Goal: Transaction & Acquisition: Purchase product/service

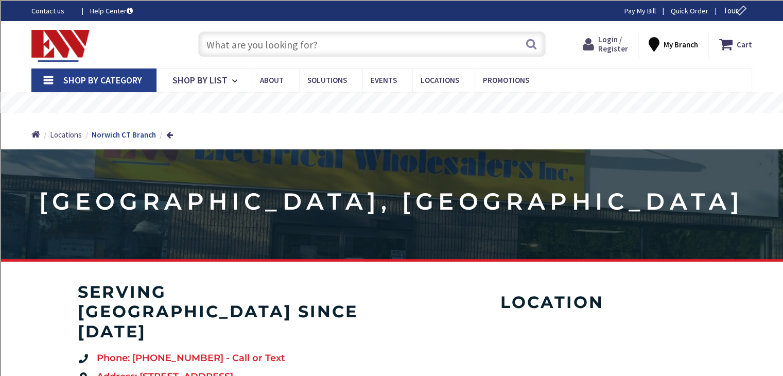
click at [606, 46] on span "Login / Register" at bounding box center [613, 43] width 30 height 19
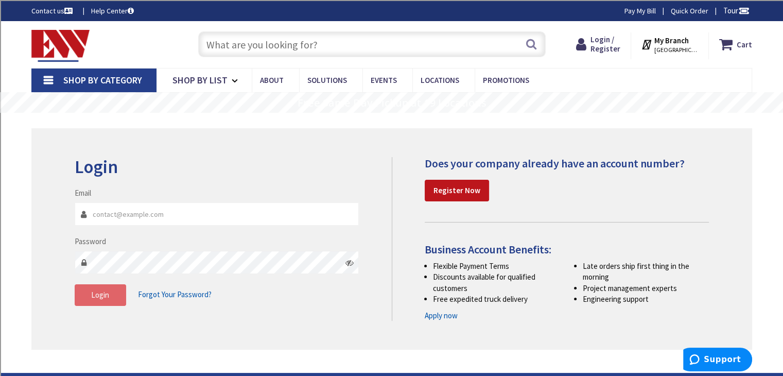
type input "[EMAIL_ADDRESS][DOMAIN_NAME]"
click at [93, 300] on button "Login" at bounding box center [100, 295] width 51 height 22
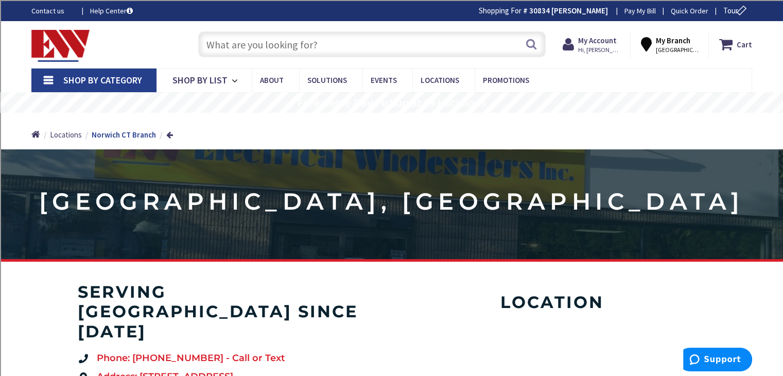
click at [251, 46] on input "text" at bounding box center [372, 44] width 348 height 26
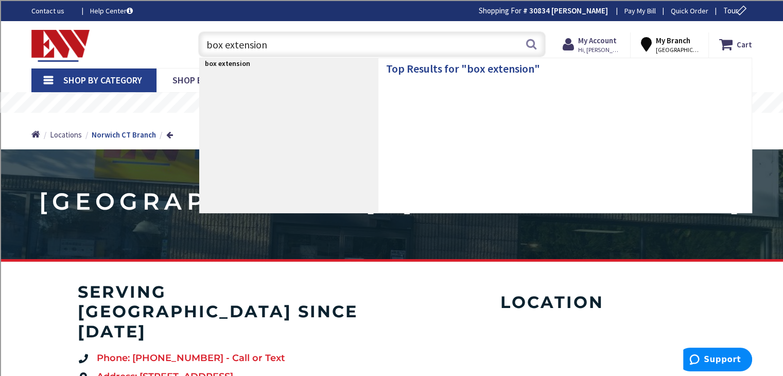
type input "box extensions"
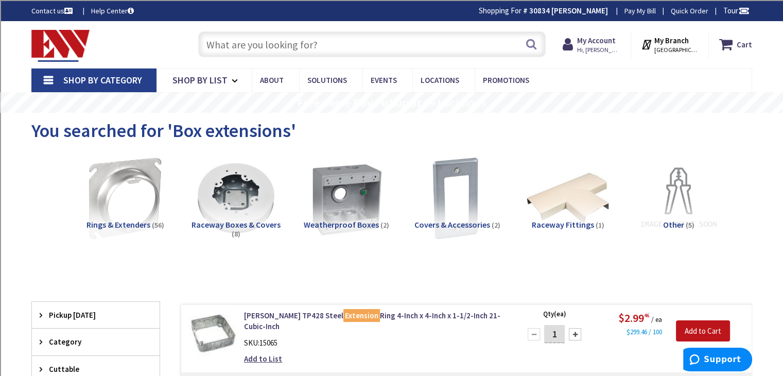
click at [249, 44] on input "text" at bounding box center [372, 44] width 348 height 26
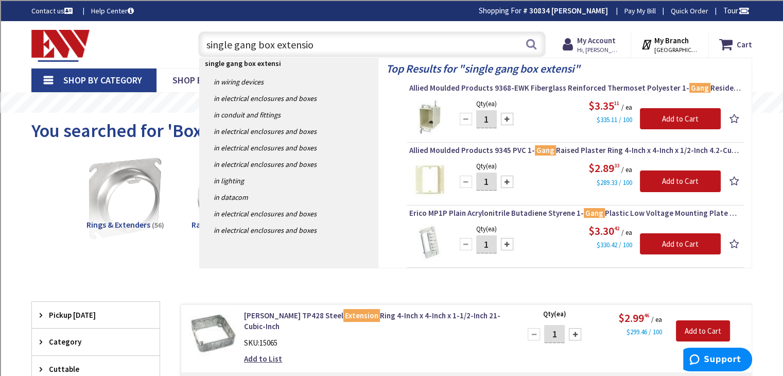
type input "single gang box extension"
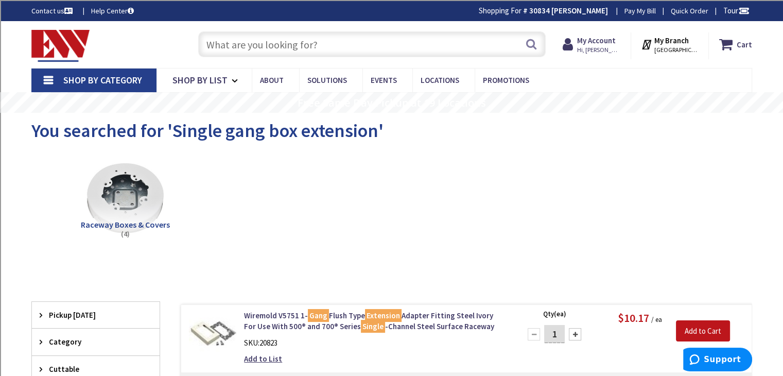
click at [281, 40] on input "text" at bounding box center [372, 44] width 348 height 26
